Goal: Information Seeking & Learning: Learn about a topic

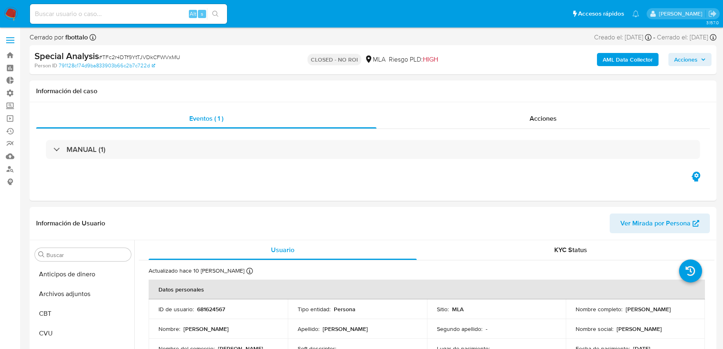
select select "10"
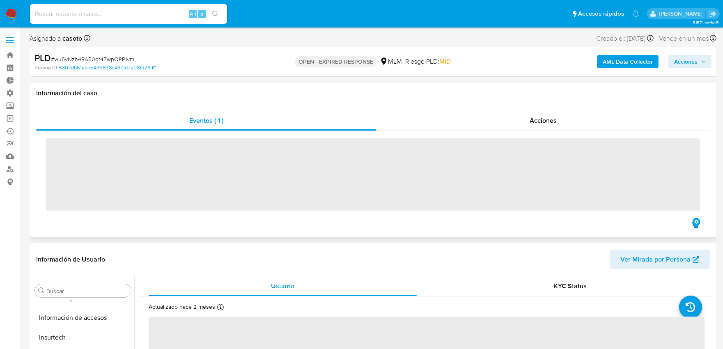
scroll to position [347, 0]
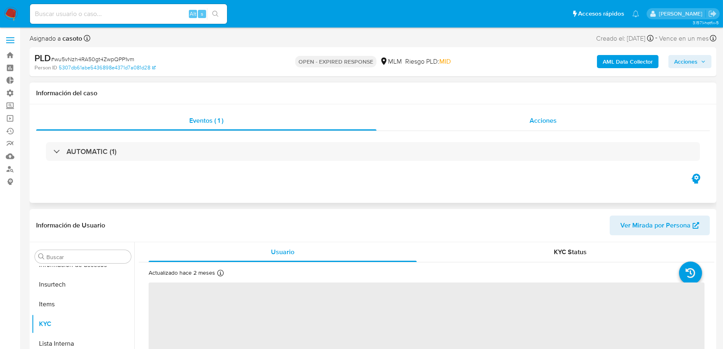
click at [548, 122] on span "Acciones" at bounding box center [543, 120] width 27 height 9
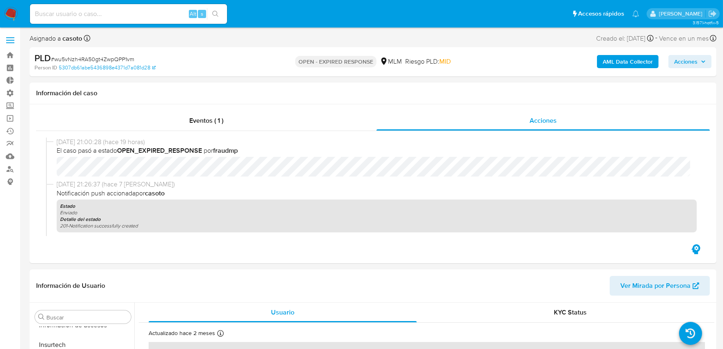
select select "10"
click at [214, 121] on span "Eventos ( 1 )" at bounding box center [206, 120] width 34 height 9
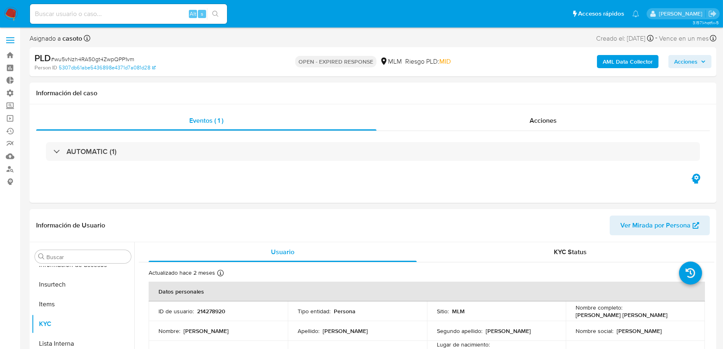
click at [120, 156] on div "AUTOMATIC (1)" at bounding box center [373, 151] width 654 height 19
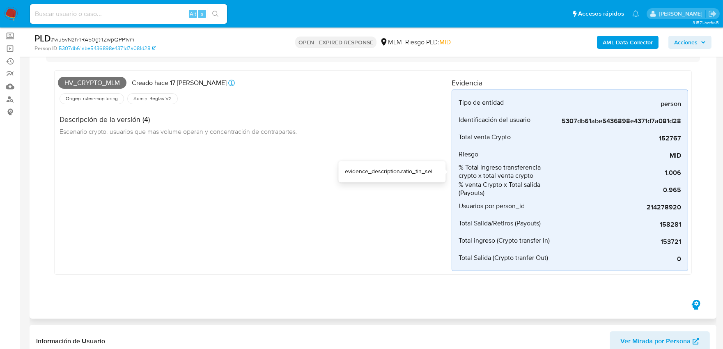
scroll to position [91, 0]
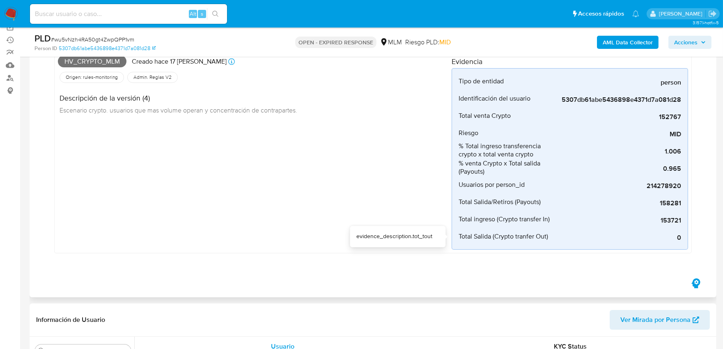
drag, startPoint x: 656, startPoint y: 241, endPoint x: 690, endPoint y: 239, distance: 34.2
click at [690, 239] on div "Hv_crypto_mlm Creado hace 17 días Creado: 12/08/2025 05:11:18 Origen: rules-mon…" at bounding box center [373, 151] width 638 height 205
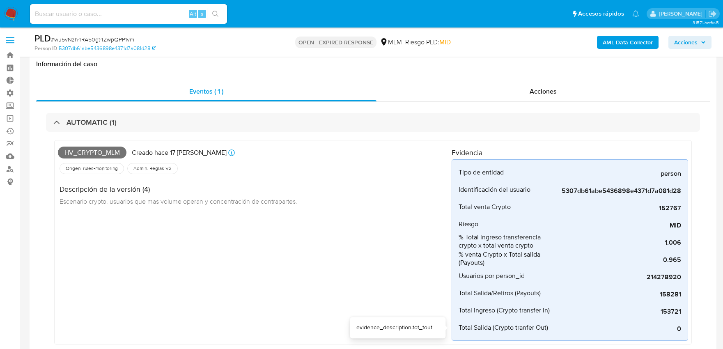
select select "10"
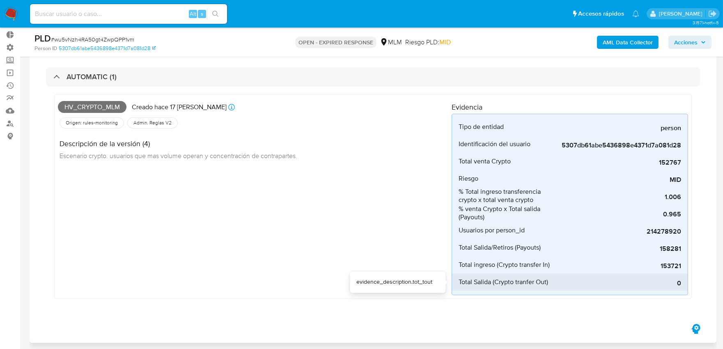
scroll to position [347, 0]
